Goal: Information Seeking & Learning: Learn about a topic

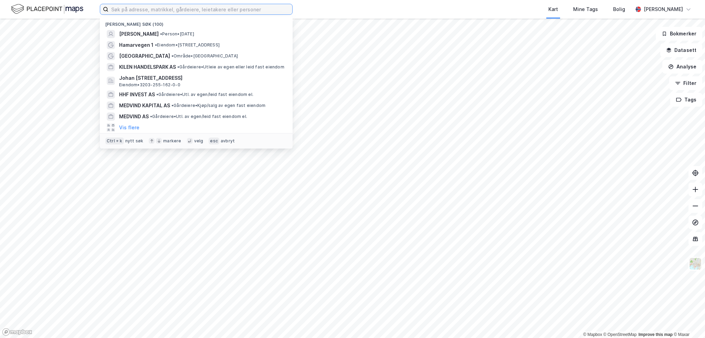
click at [211, 12] on input at bounding box center [200, 9] width 184 height 10
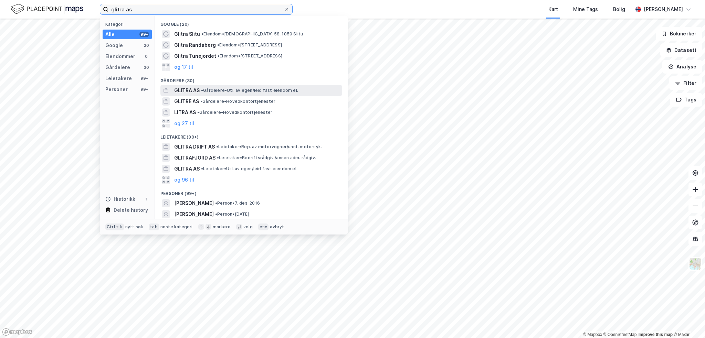
type input "glitra as"
click at [191, 89] on span "GLITRA AS" at bounding box center [186, 90] width 25 height 8
